Goal: Information Seeking & Learning: Learn about a topic

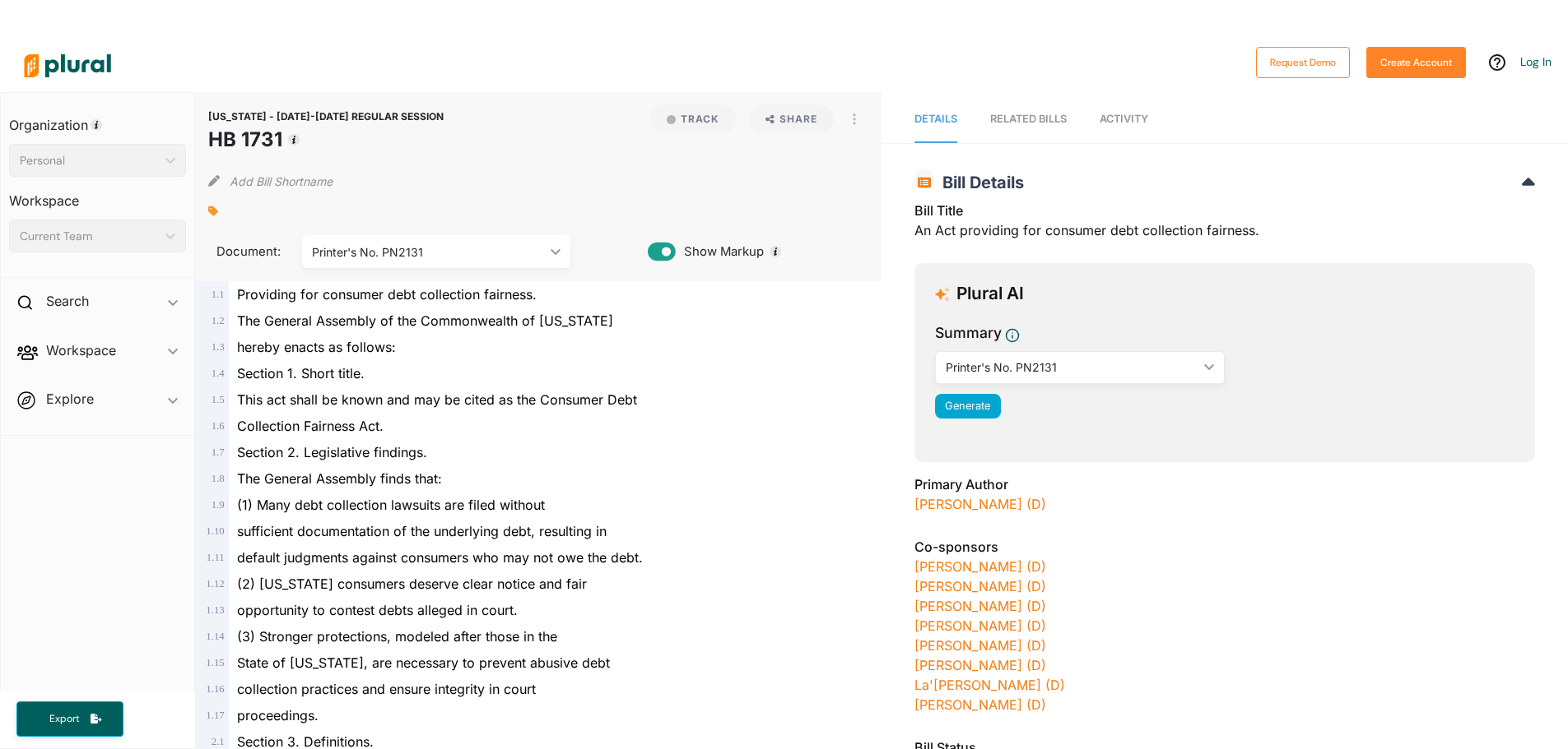
click at [1103, 128] on link "Activity" at bounding box center [1124, 120] width 49 height 47
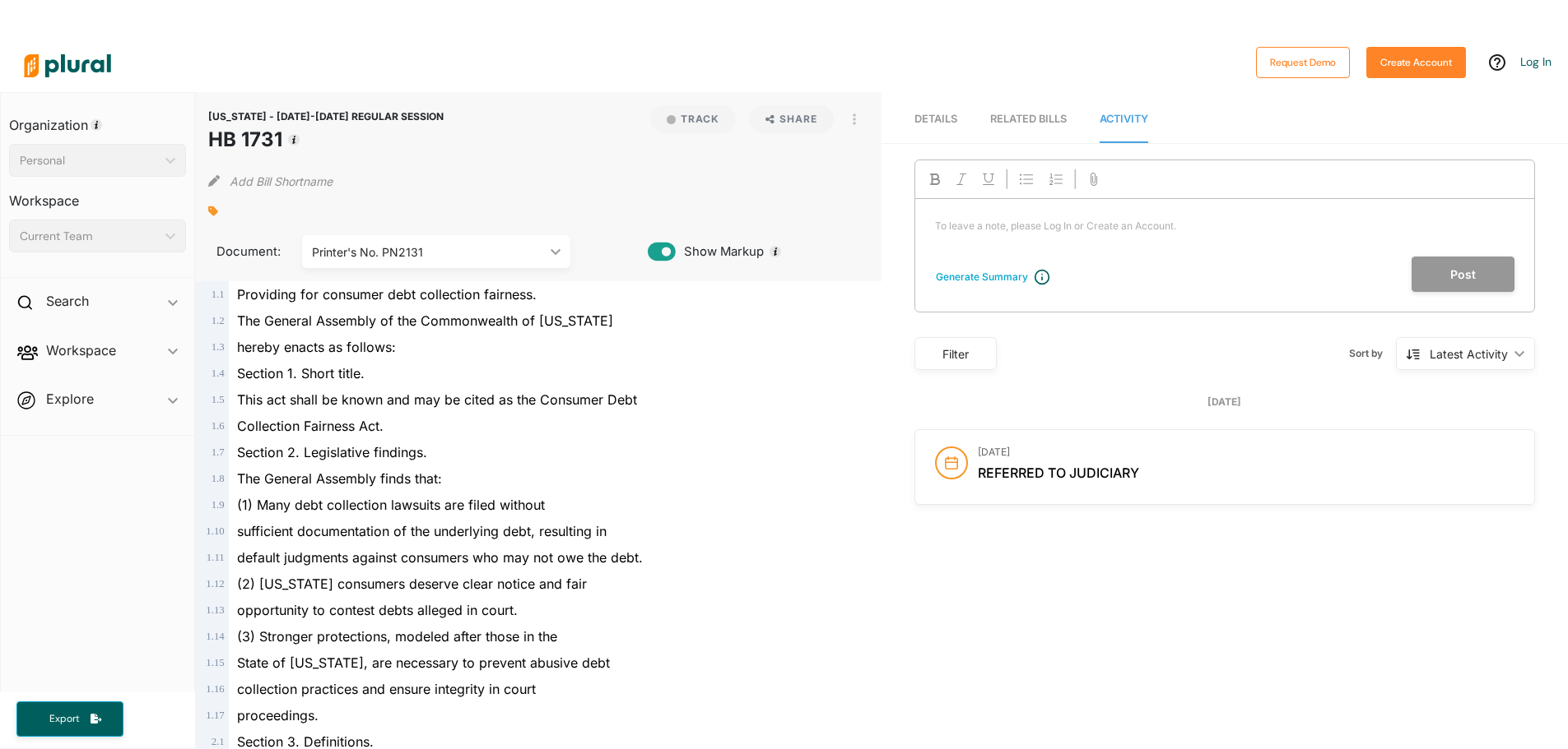
click at [937, 128] on link "Details" at bounding box center [936, 120] width 43 height 47
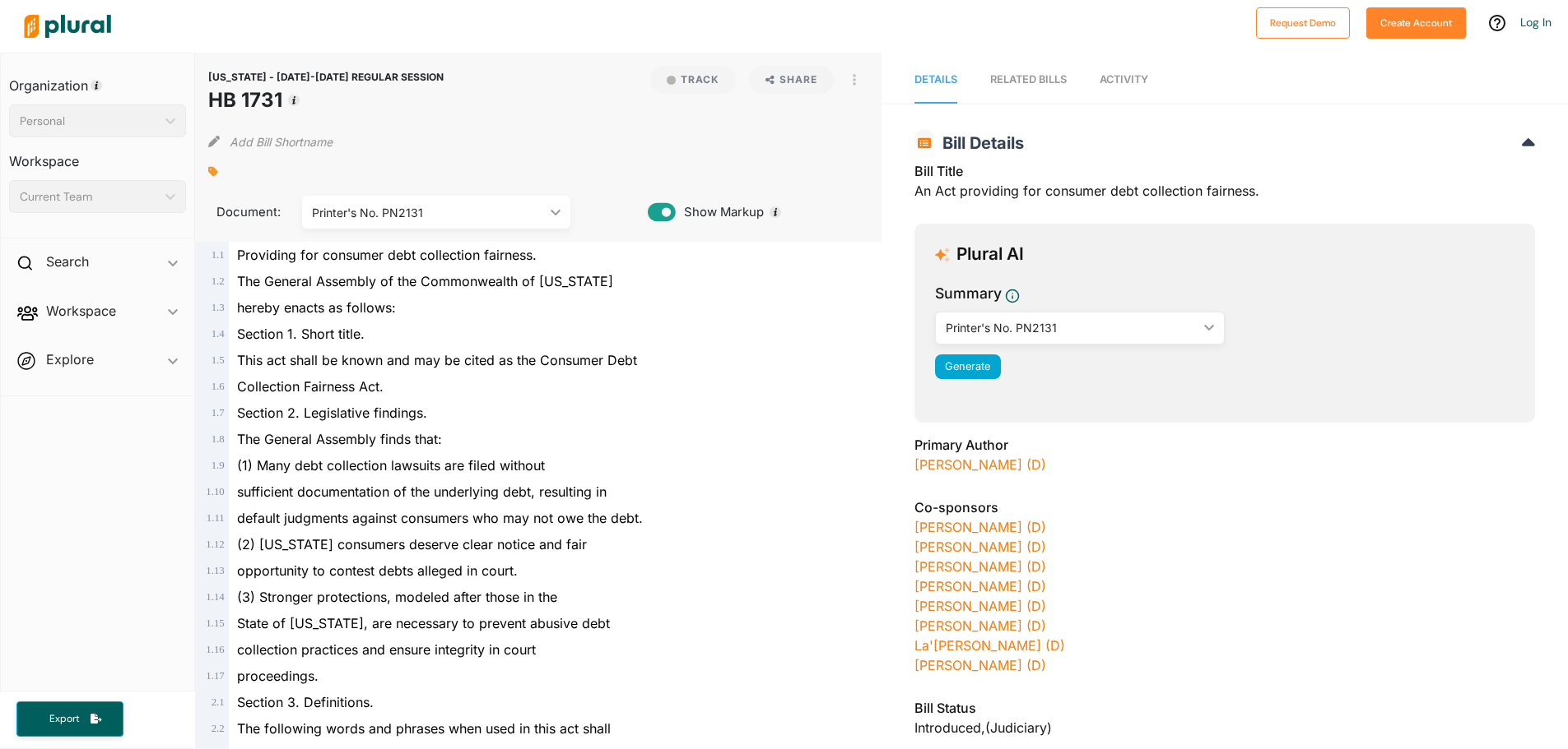
click at [1092, 69] on nav "Details RELATED BILLS Activity" at bounding box center [1224, 78] width 686 height 51
click at [1099, 81] on span "Activity" at bounding box center [1124, 80] width 49 height 12
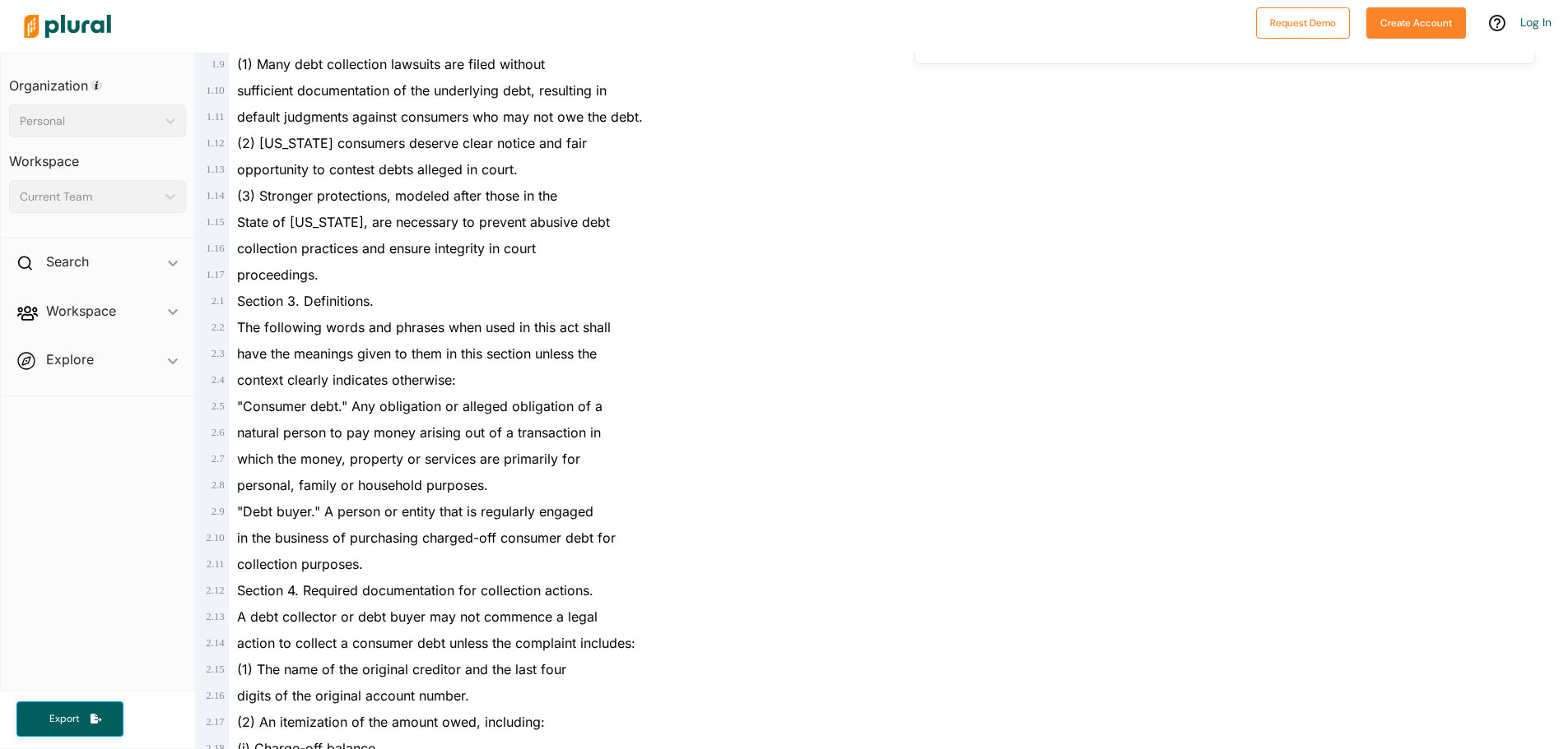
scroll to position [412, 0]
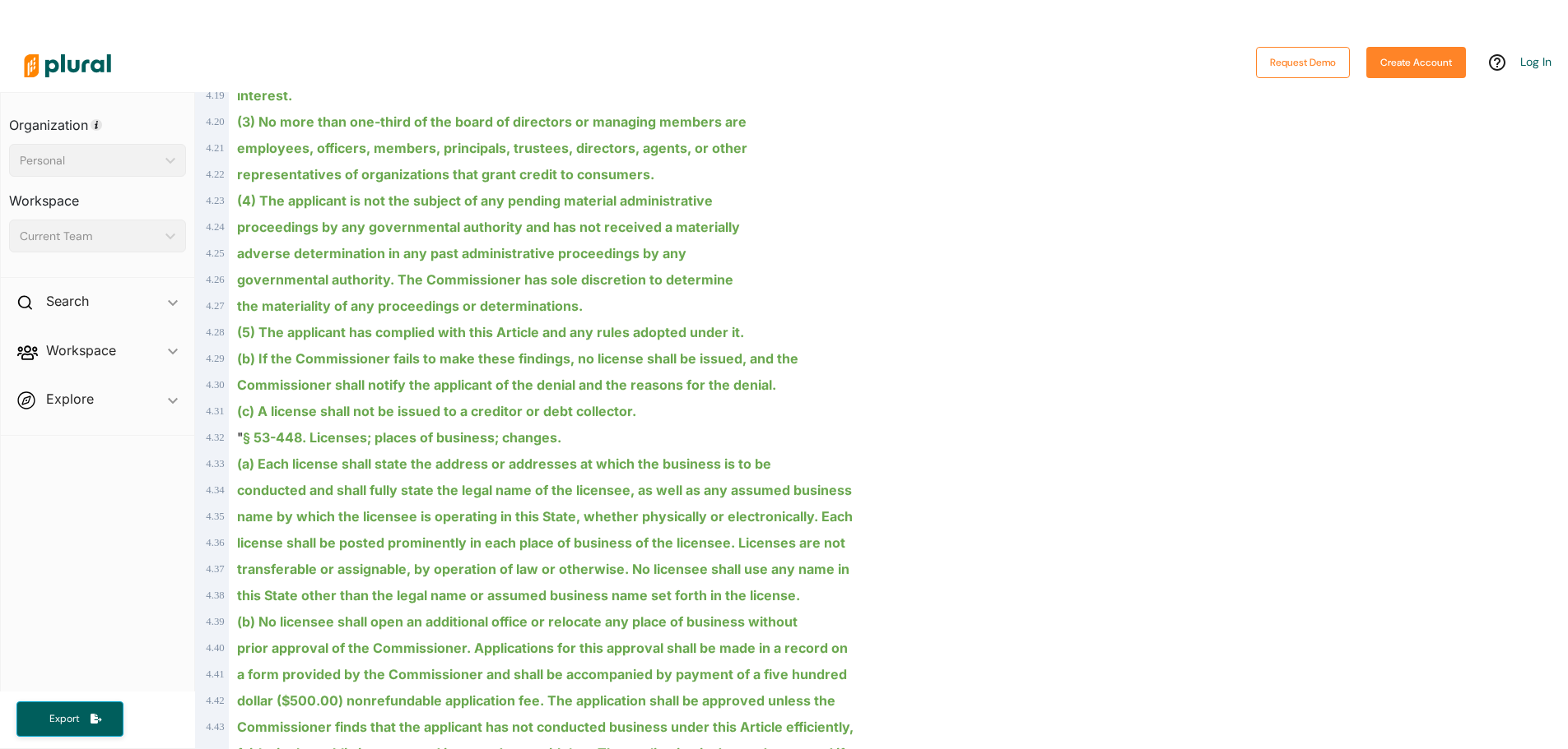
scroll to position [4277, 0]
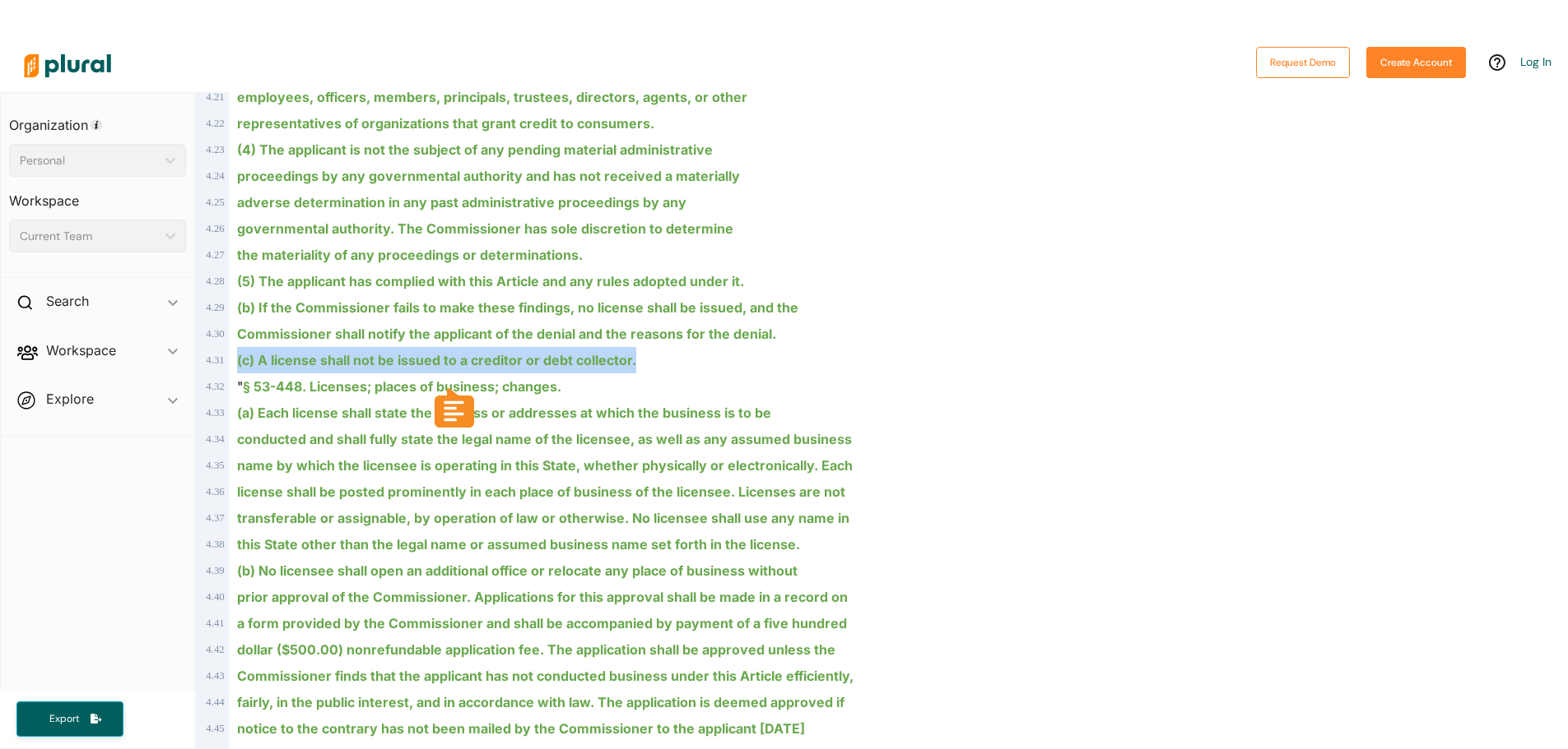
drag, startPoint x: 238, startPoint y: 358, endPoint x: 645, endPoint y: 362, distance: 407.0
click at [645, 362] on div "(c) A license shall not be issued to a creditor or debt collector." at bounding box center [546, 360] width 634 height 26
click at [560, 396] on div "" § 53-448. Licenses; places of business; changes." at bounding box center [546, 386] width 634 height 26
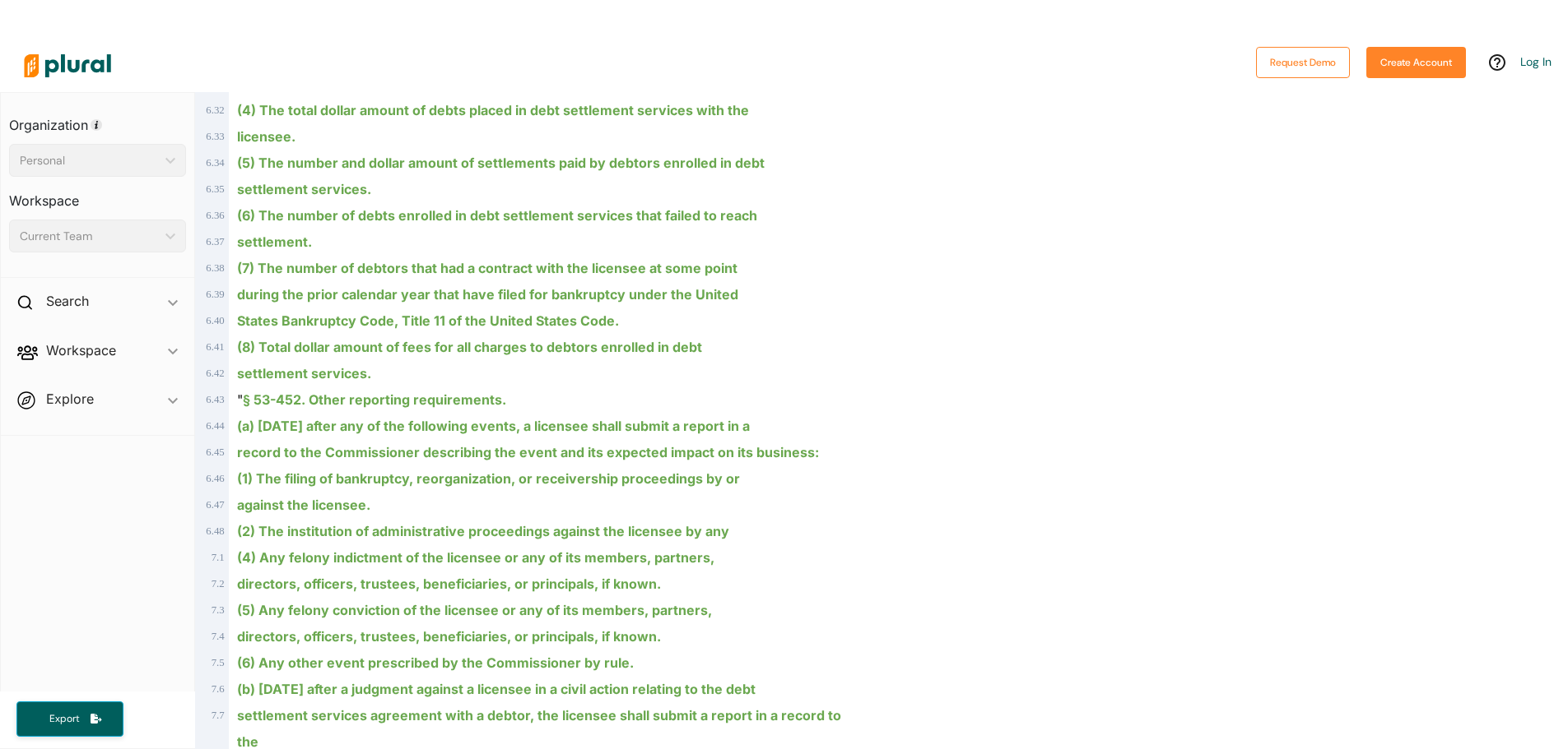
scroll to position [7320, 0]
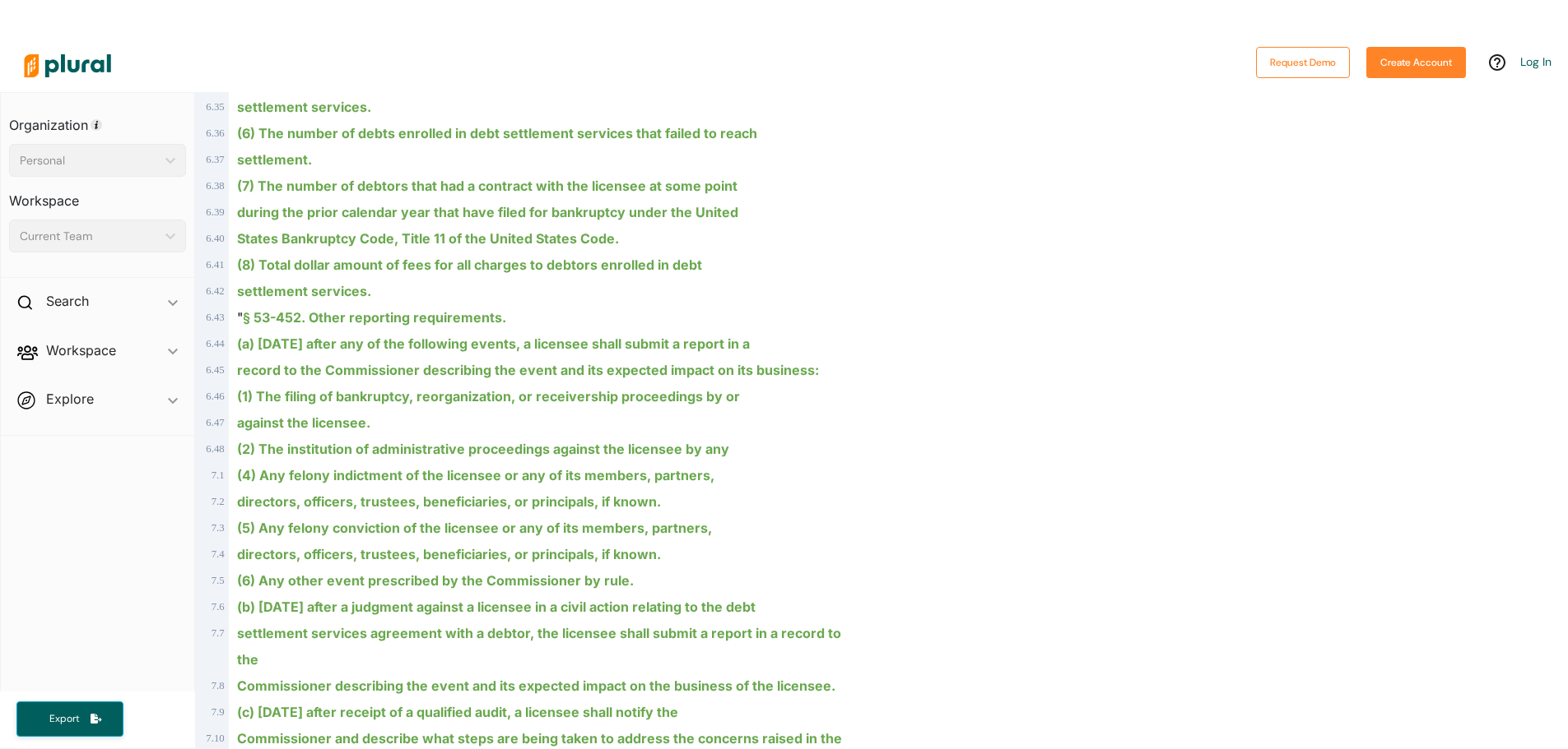
click at [556, 399] on ins "(1) The filing of bankruptcy, reorganization, or receivership proceedings by or" at bounding box center [488, 396] width 503 height 17
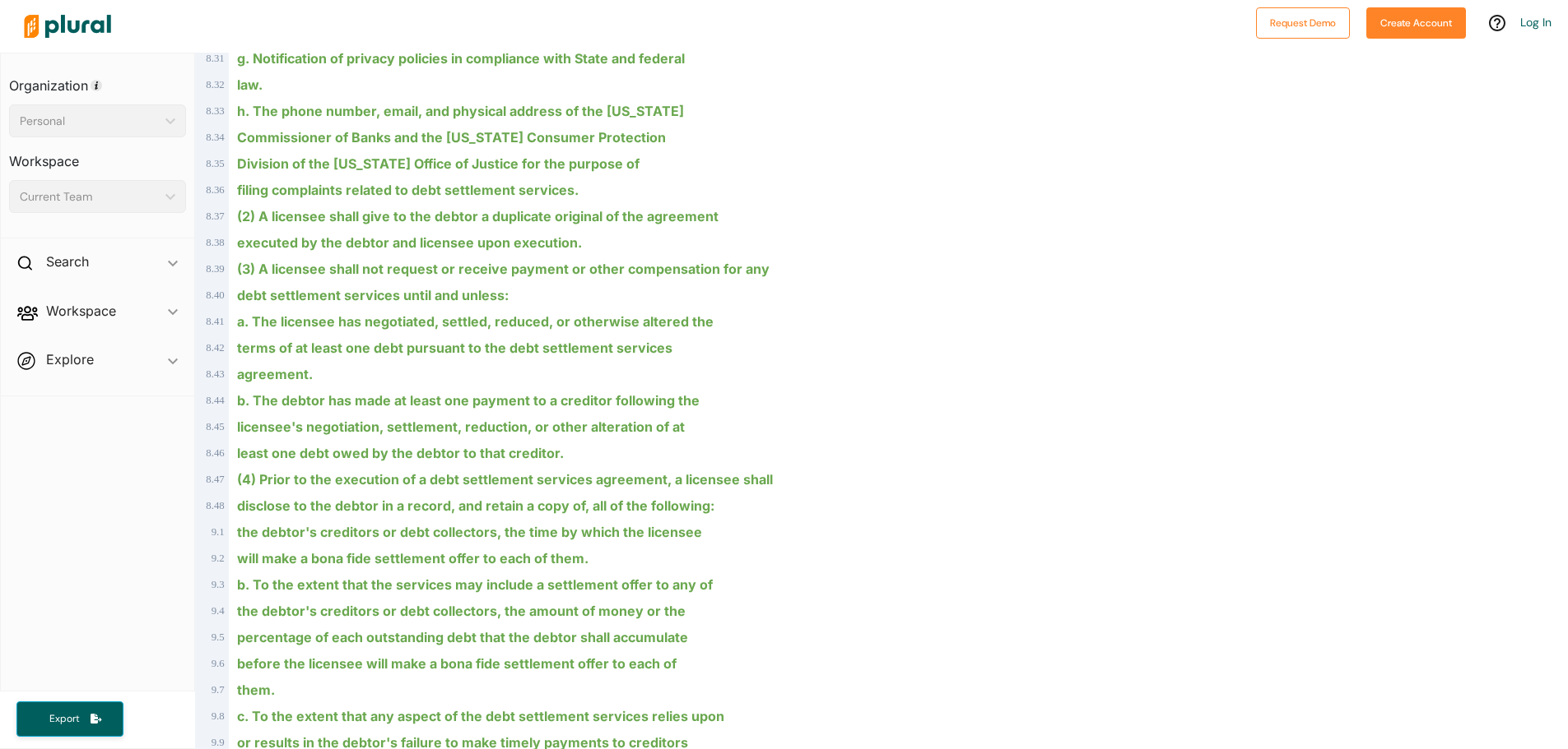
scroll to position [9884, 0]
